Goal: Check status: Check status

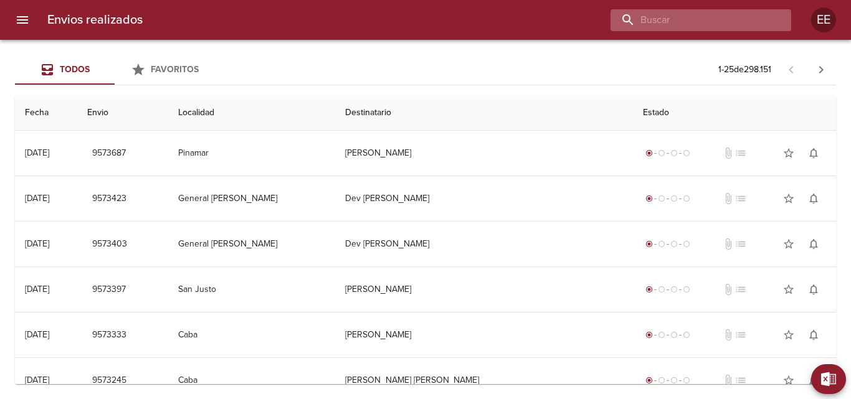
click at [719, 19] on input "buscar" at bounding box center [691, 20] width 160 height 22
type input "[PERSON_NAME] [PERSON_NAME]"
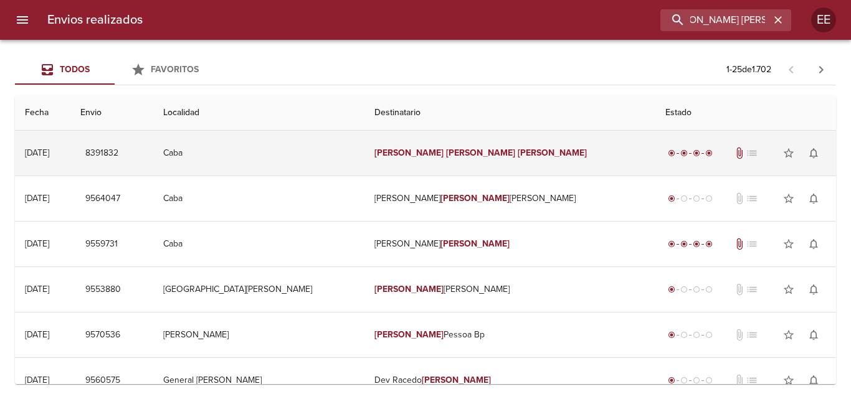
drag, startPoint x: 586, startPoint y: 158, endPoint x: 580, endPoint y: 161, distance: 6.4
click at [582, 161] on td "[PERSON_NAME] [PERSON_NAME]" at bounding box center [510, 153] width 290 height 45
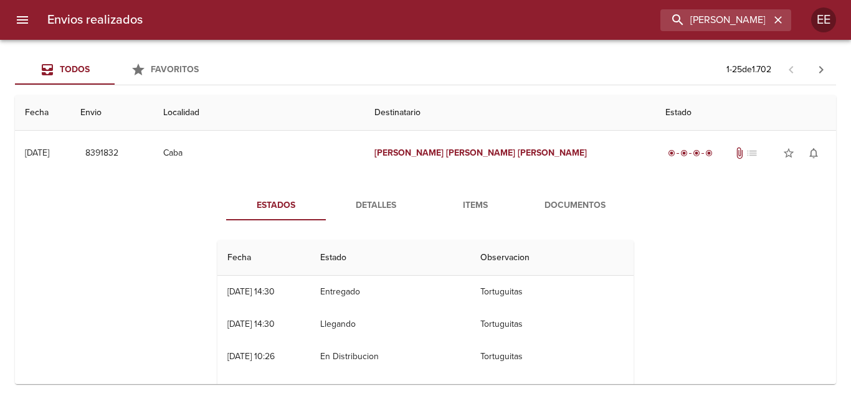
click at [375, 204] on span "Detalles" at bounding box center [375, 206] width 85 height 16
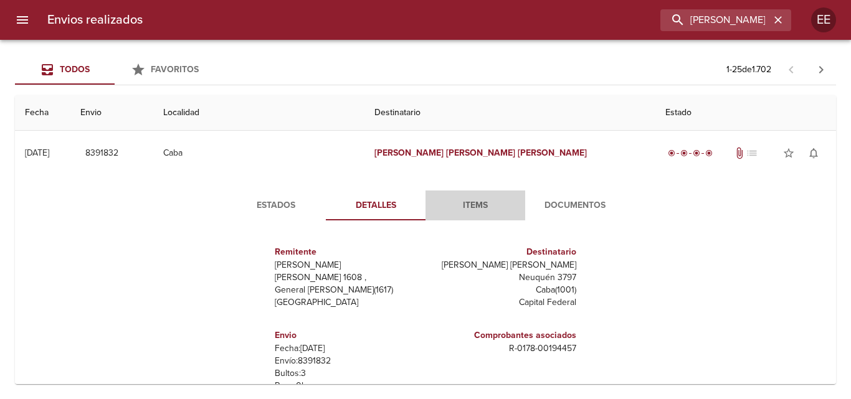
click at [461, 195] on button "Items" at bounding box center [476, 206] width 100 height 30
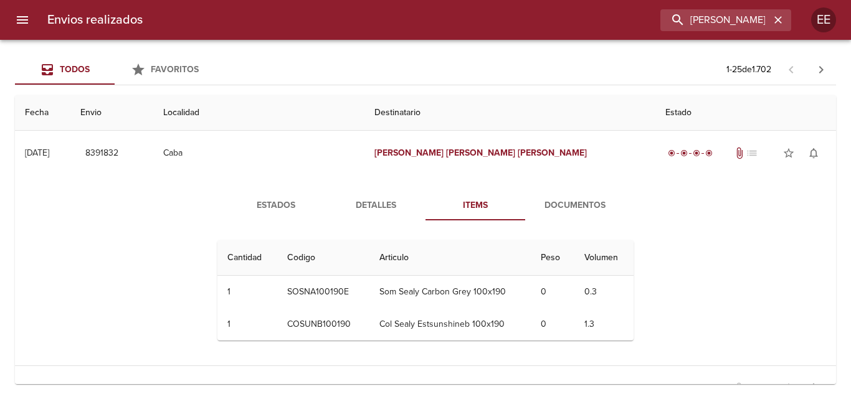
click at [563, 204] on span "Documentos" at bounding box center [575, 206] width 85 height 16
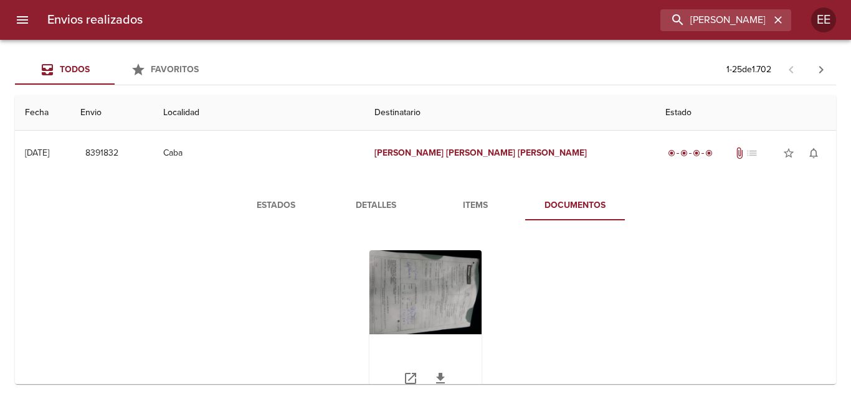
click at [412, 305] on div "Tabla de envíos del cliente" at bounding box center [426, 329] width 112 height 156
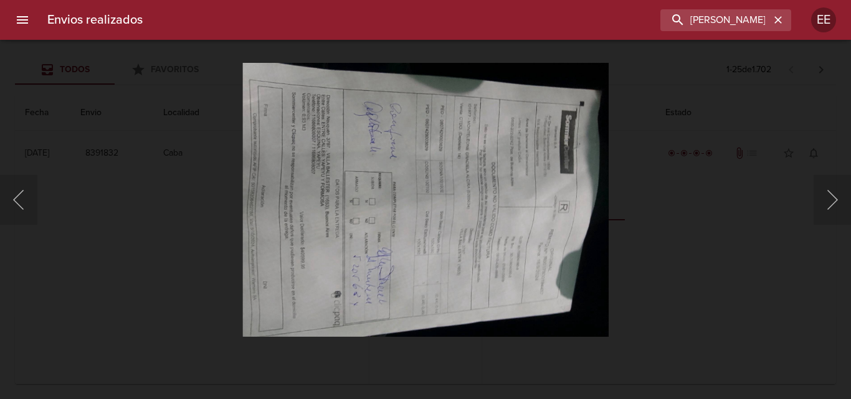
click at [449, 247] on img "Lightbox" at bounding box center [425, 199] width 366 height 275
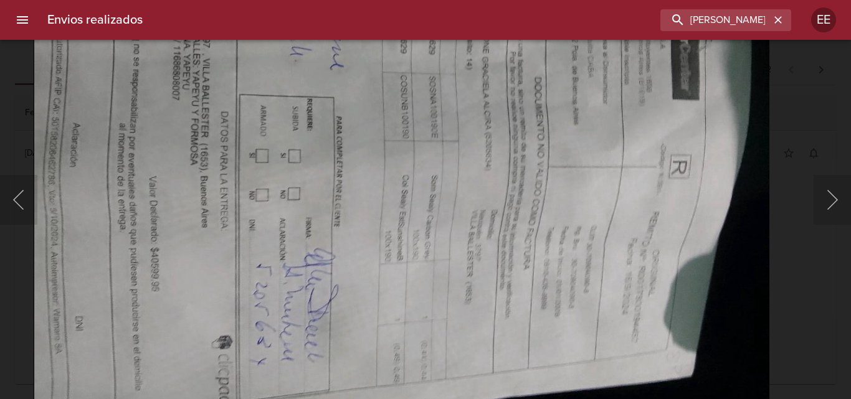
click at [45, 98] on img "Lightbox" at bounding box center [402, 152] width 736 height 552
click at [85, 105] on img "Lightbox" at bounding box center [402, 151] width 736 height 552
click at [93, 105] on img "Lightbox" at bounding box center [402, 151] width 736 height 552
click at [61, 108] on img "Lightbox" at bounding box center [402, 151] width 736 height 552
click at [171, 212] on img "Lightbox" at bounding box center [402, 154] width 736 height 552
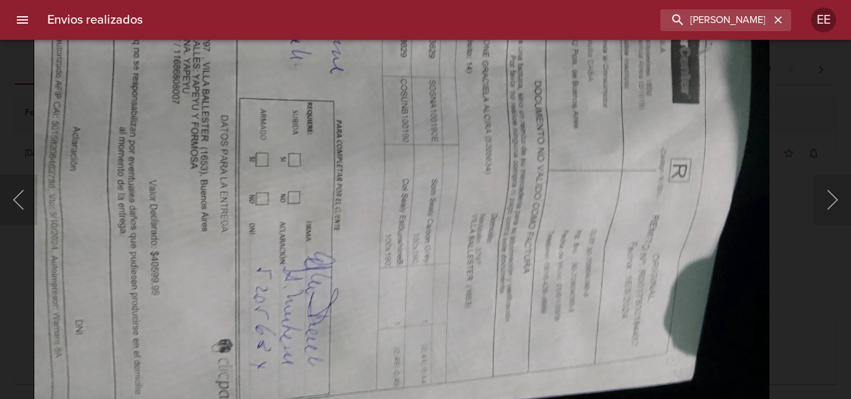
click at [359, 228] on img "Lightbox" at bounding box center [402, 156] width 736 height 552
click at [261, 179] on img "Lightbox" at bounding box center [402, 156] width 736 height 552
click at [249, 175] on img "Lightbox" at bounding box center [402, 156] width 736 height 552
click at [163, 89] on img "Lightbox" at bounding box center [402, 156] width 736 height 552
click at [161, 87] on img "Lightbox" at bounding box center [402, 156] width 736 height 552
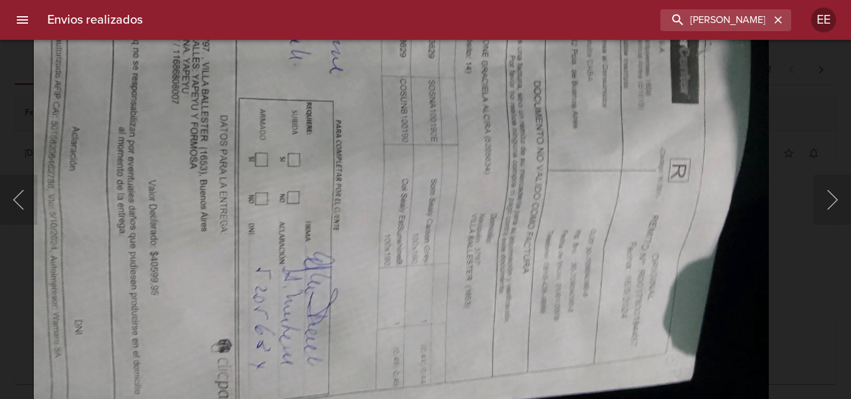
click at [161, 87] on img "Lightbox" at bounding box center [401, 156] width 736 height 552
click at [161, 87] on img "Lightbox" at bounding box center [402, 156] width 736 height 552
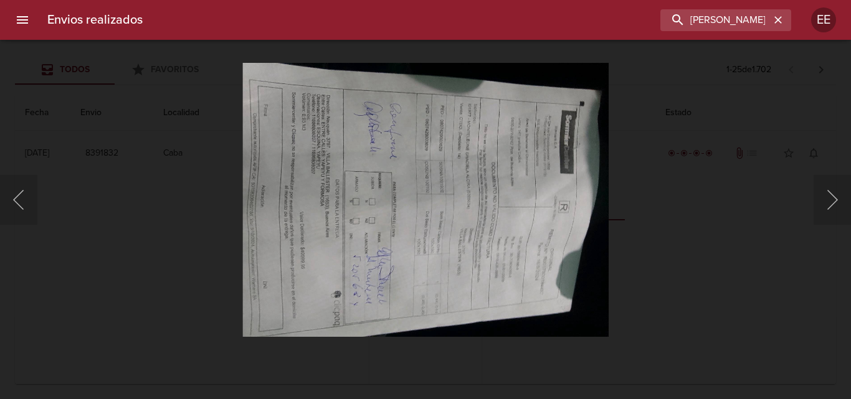
click at [59, 103] on div "Lightbox" at bounding box center [425, 199] width 851 height 399
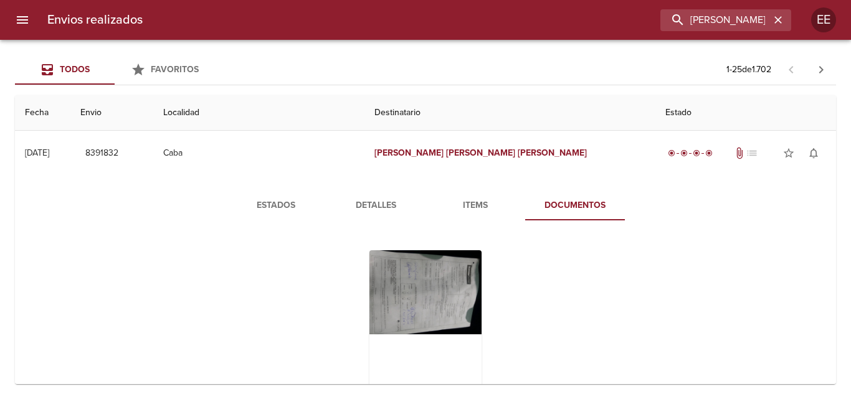
drag, startPoint x: 58, startPoint y: 103, endPoint x: 57, endPoint y: 110, distance: 6.9
click at [58, 108] on div "Lightbox" at bounding box center [425, 199] width 851 height 399
click at [439, 290] on div "Tabla de envíos del cliente" at bounding box center [426, 329] width 112 height 156
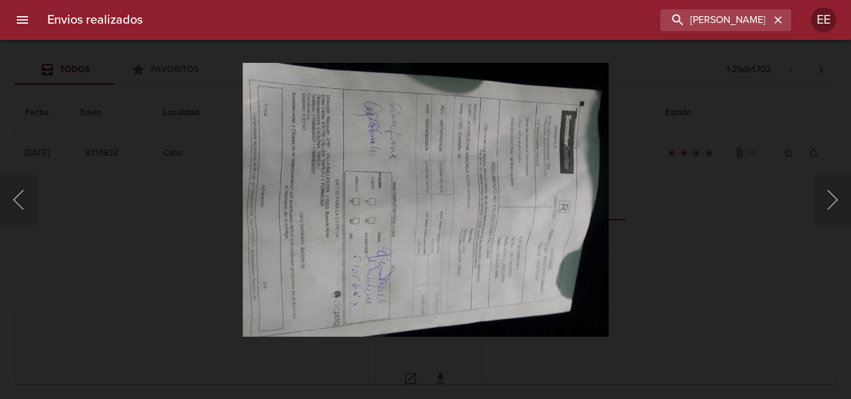
click at [439, 290] on img "Lightbox" at bounding box center [425, 199] width 366 height 275
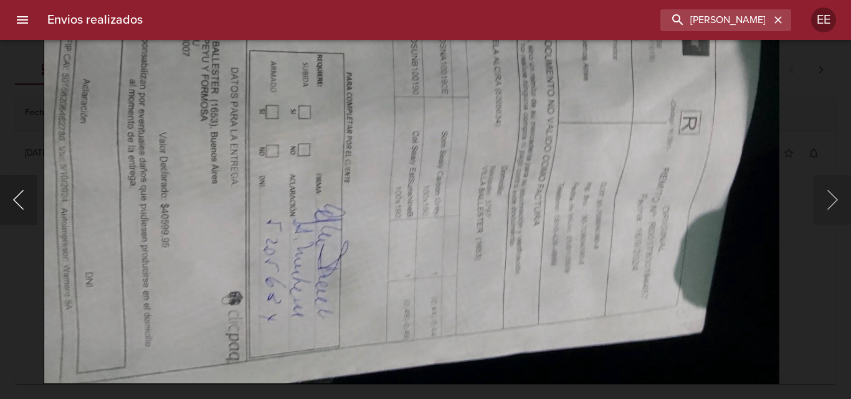
click at [24, 204] on button "Anterior" at bounding box center [18, 200] width 37 height 50
click at [25, 204] on button "Anterior" at bounding box center [18, 200] width 37 height 50
click at [50, 125] on img "Lightbox" at bounding box center [412, 108] width 736 height 552
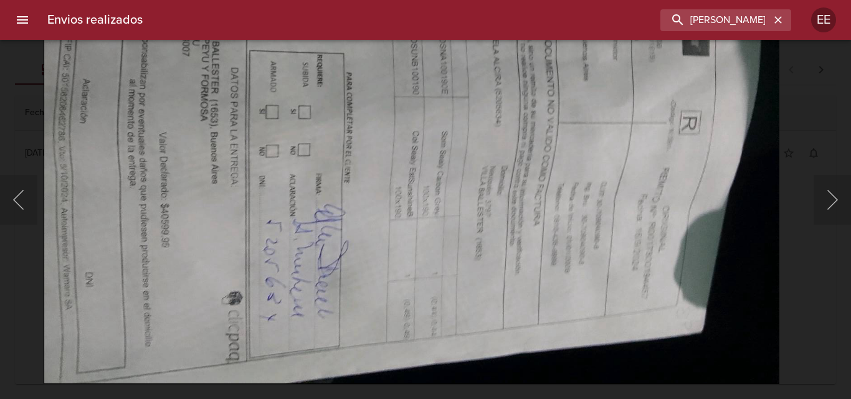
click at [50, 125] on img "Lightbox" at bounding box center [412, 108] width 736 height 552
click at [312, 144] on img "Lightbox" at bounding box center [412, 108] width 736 height 552
click at [313, 144] on img "Lightbox" at bounding box center [412, 108] width 736 height 552
click at [421, 135] on img "Lightbox" at bounding box center [412, 108] width 736 height 552
click at [427, 136] on img "Lightbox" at bounding box center [412, 108] width 736 height 552
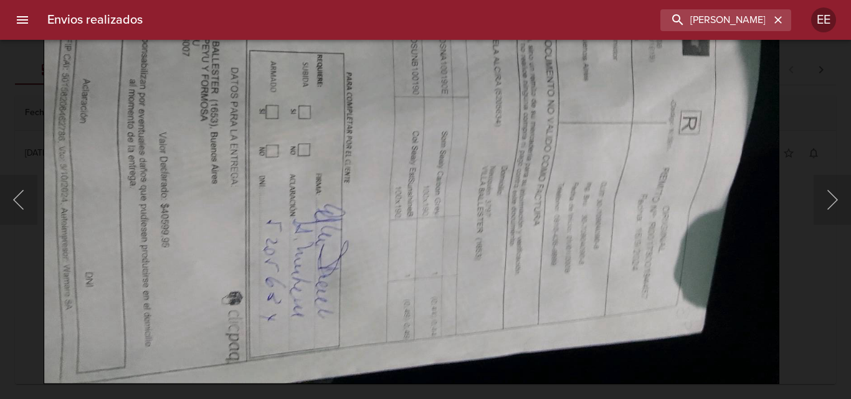
click at [454, 135] on img "Lightbox" at bounding box center [412, 108] width 736 height 552
click at [464, 133] on img "Lightbox" at bounding box center [412, 108] width 736 height 552
click at [98, 0] on body "Envios realizados [PERSON_NAME] [PERSON_NAME] Todos Favoritos 1 - 25 de 1.702 F…" at bounding box center [425, 0] width 851 height 0
click at [98, 42] on img "Lightbox" at bounding box center [412, 108] width 736 height 552
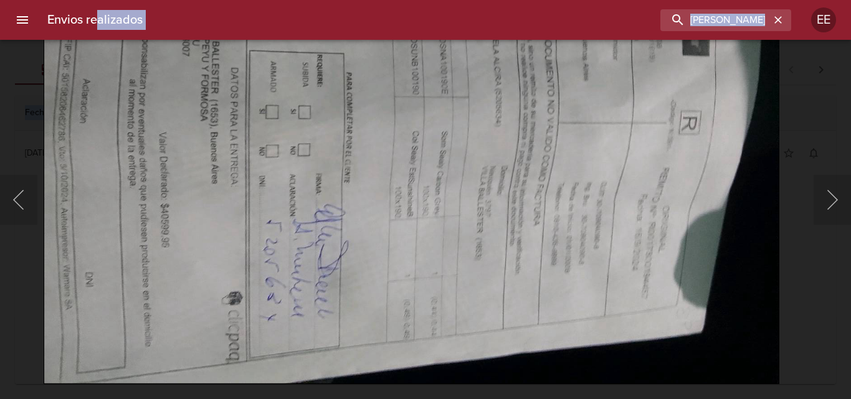
click at [378, 156] on img "Lightbox" at bounding box center [412, 108] width 736 height 552
click at [387, 161] on img "Lightbox" at bounding box center [412, 108] width 736 height 552
click at [382, 178] on img "Lightbox" at bounding box center [412, 108] width 736 height 552
click at [400, 230] on img "Lightbox" at bounding box center [412, 108] width 736 height 552
click at [403, 237] on img "Lightbox" at bounding box center [412, 108] width 736 height 552
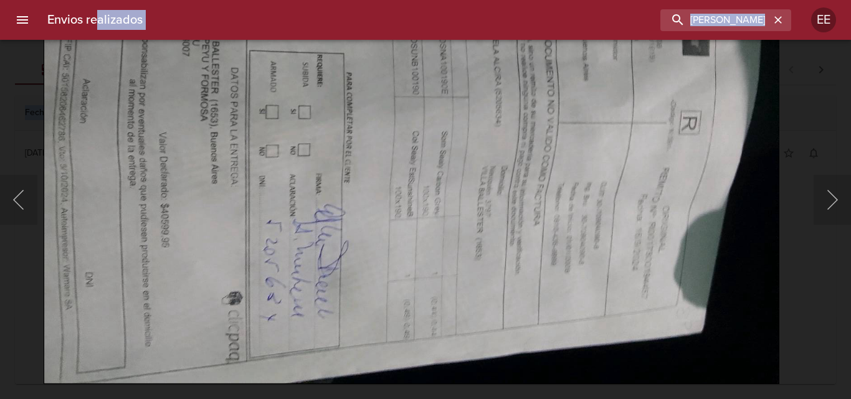
click at [404, 236] on img "Lightbox" at bounding box center [412, 108] width 736 height 552
click at [268, 197] on img "Lightbox" at bounding box center [412, 108] width 736 height 552
click at [247, 386] on div "Lightbox" at bounding box center [425, 199] width 851 height 399
click at [327, 367] on img "Lightbox" at bounding box center [412, 108] width 736 height 552
click at [444, 270] on img "Lightbox" at bounding box center [412, 108] width 736 height 552
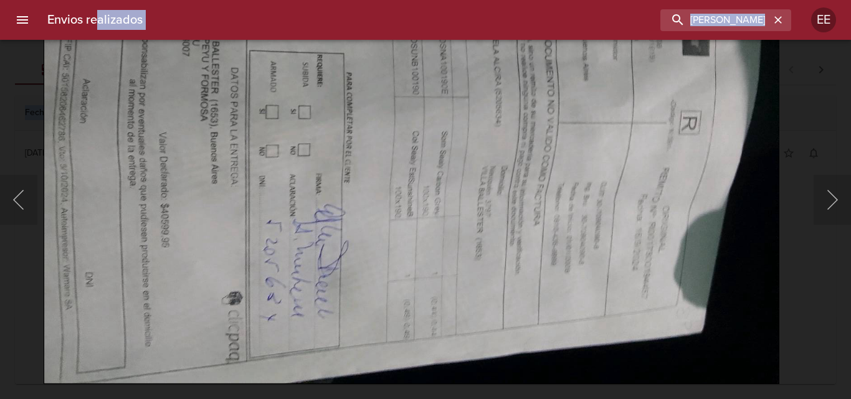
click at [255, 263] on img "Lightbox" at bounding box center [412, 108] width 736 height 552
click at [204, 175] on img "Lightbox" at bounding box center [412, 108] width 736 height 552
click at [160, 105] on img "Lightbox" at bounding box center [412, 108] width 736 height 552
click at [158, 105] on img "Lightbox" at bounding box center [412, 108] width 736 height 552
click at [81, 117] on img "Lightbox" at bounding box center [412, 108] width 736 height 552
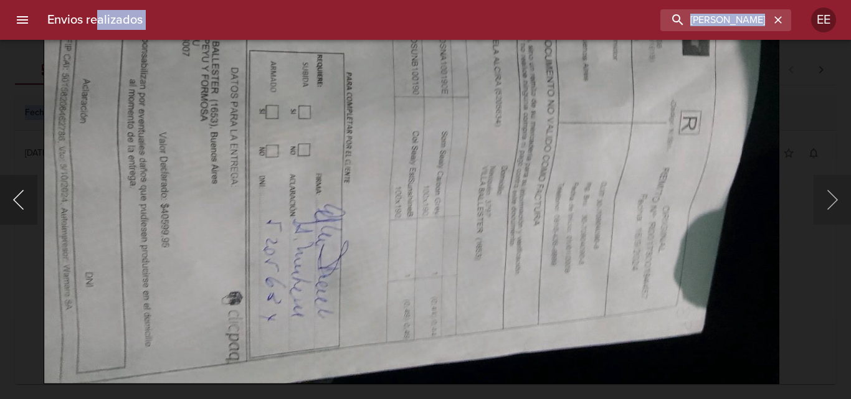
click at [29, 206] on button "Anterior" at bounding box center [18, 200] width 37 height 50
click at [29, 204] on button "Anterior" at bounding box center [18, 200] width 37 height 50
drag, startPoint x: 837, startPoint y: 189, endPoint x: 838, endPoint y: 196, distance: 6.3
click at [839, 196] on button "Siguiente" at bounding box center [832, 200] width 37 height 50
click at [838, 196] on button "Siguiente" at bounding box center [832, 200] width 37 height 50
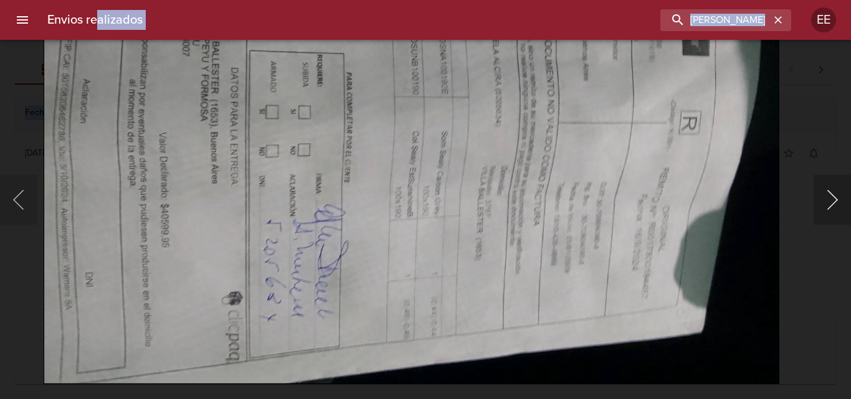
click at [838, 196] on button "Siguiente" at bounding box center [832, 200] width 37 height 50
click at [572, 171] on img "Lightbox" at bounding box center [412, 108] width 736 height 552
click at [446, 160] on img "Lightbox" at bounding box center [412, 108] width 736 height 552
click at [429, 153] on img "Lightbox" at bounding box center [412, 108] width 736 height 552
click at [428, 153] on img "Lightbox" at bounding box center [412, 108] width 736 height 552
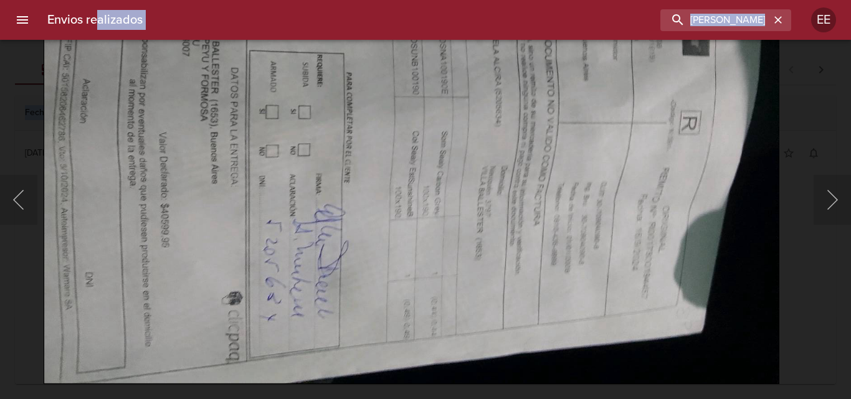
click at [427, 153] on img "Lightbox" at bounding box center [412, 108] width 736 height 552
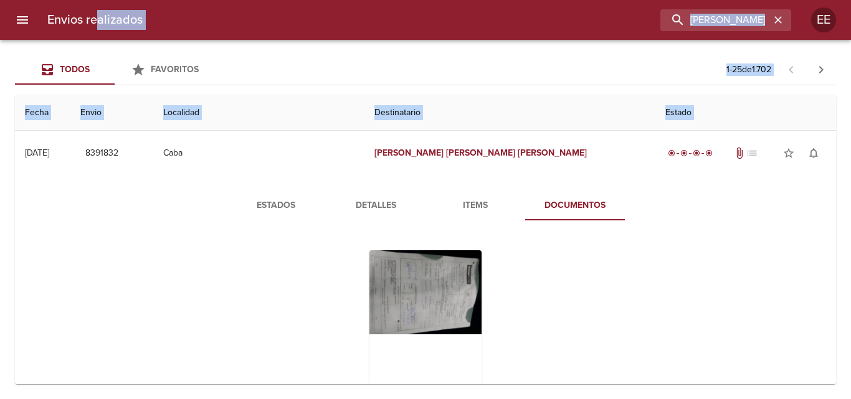
click at [473, 209] on span "Items" at bounding box center [475, 206] width 85 height 16
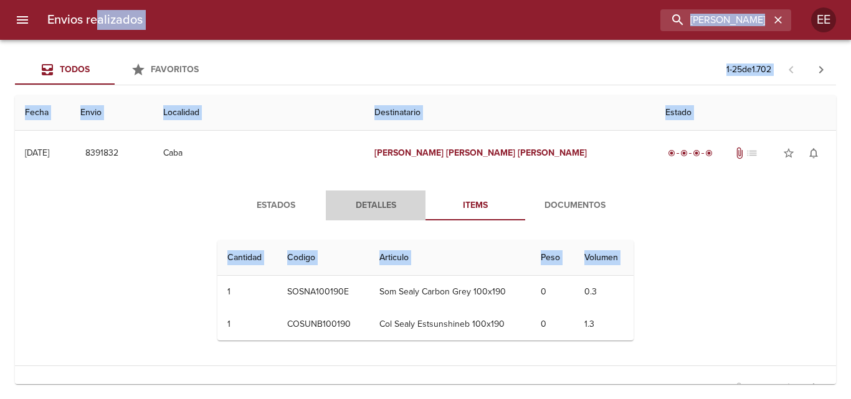
click at [377, 202] on span "Detalles" at bounding box center [375, 206] width 85 height 16
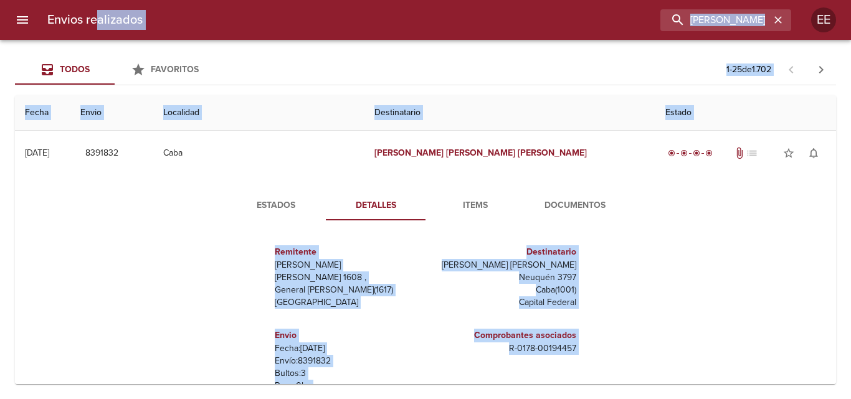
click at [682, 323] on div "Estados Detalles Items Documentos Remitente Wamaro Tortuguitas [PERSON_NAME][ST…" at bounding box center [425, 335] width 801 height 319
